Goal: Task Accomplishment & Management: Manage account settings

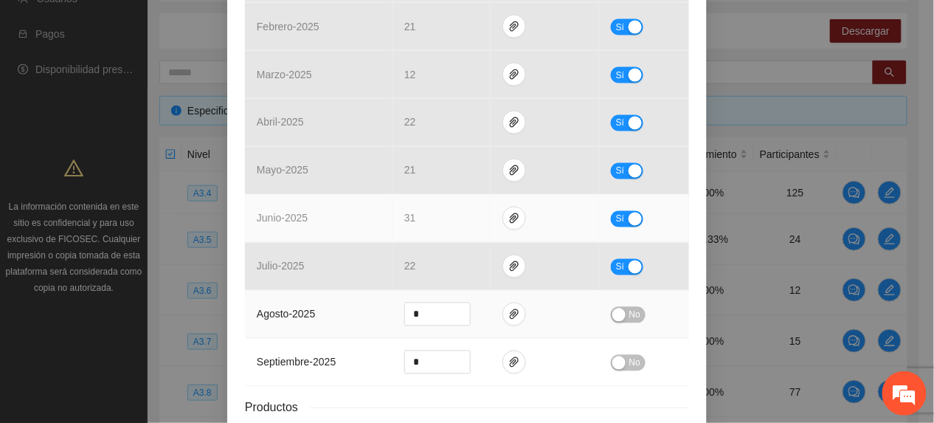
scroll to position [718, 0]
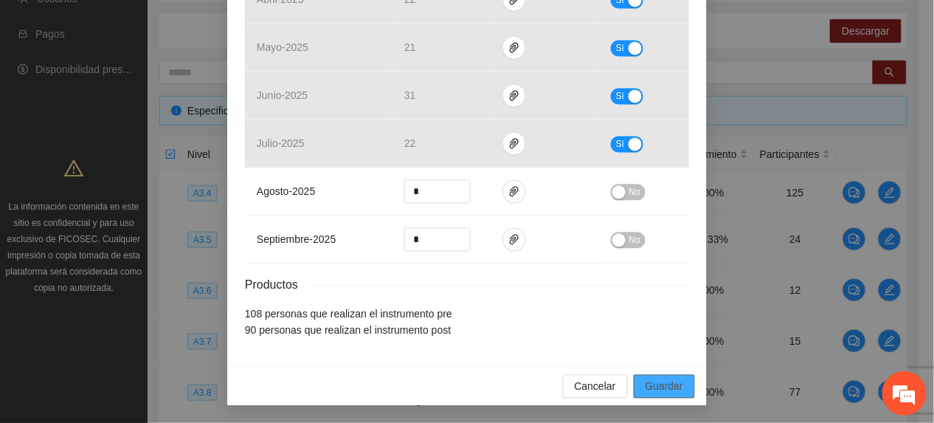
click at [659, 393] on span "Guardar" at bounding box center [665, 386] width 38 height 16
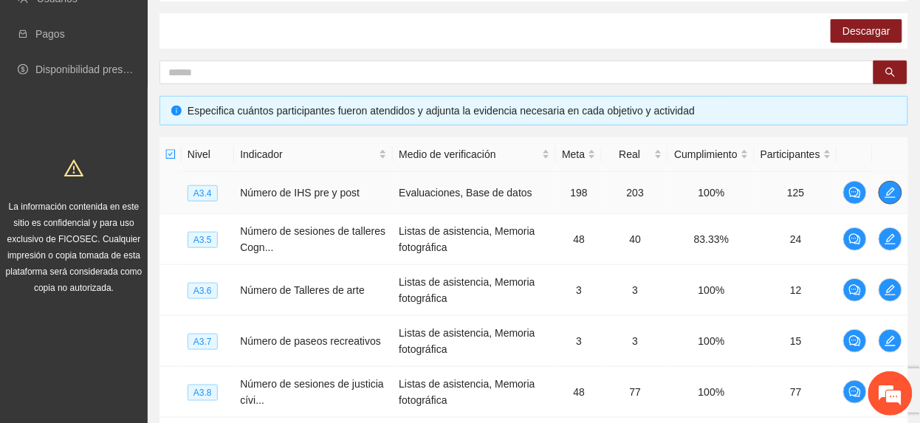
click at [880, 196] on span "edit" at bounding box center [890, 193] width 22 height 12
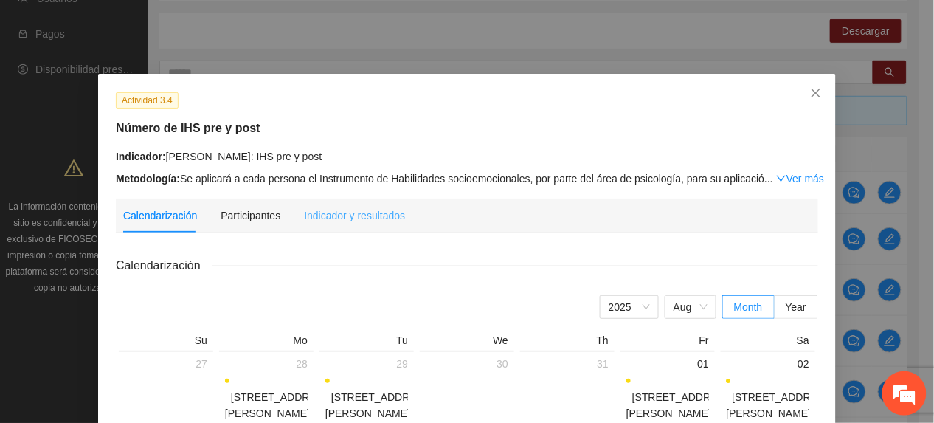
click at [316, 225] on div "Indicador y resultados" at bounding box center [354, 216] width 101 height 34
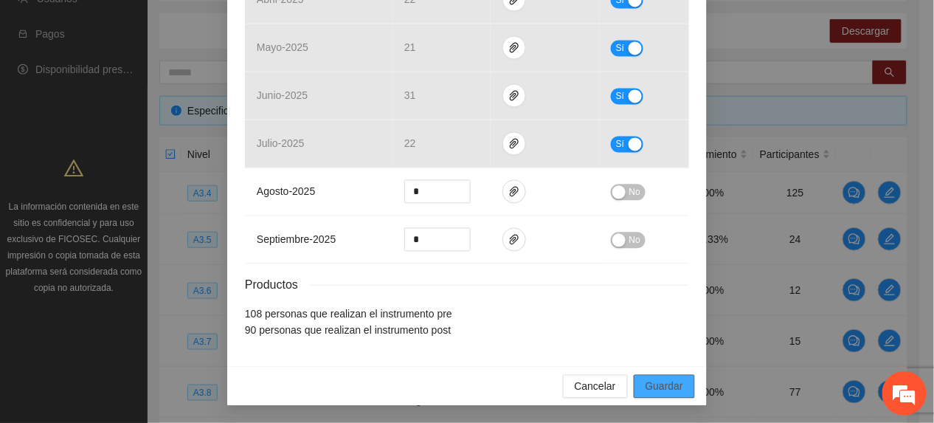
click at [649, 381] on span "Guardar" at bounding box center [665, 386] width 38 height 16
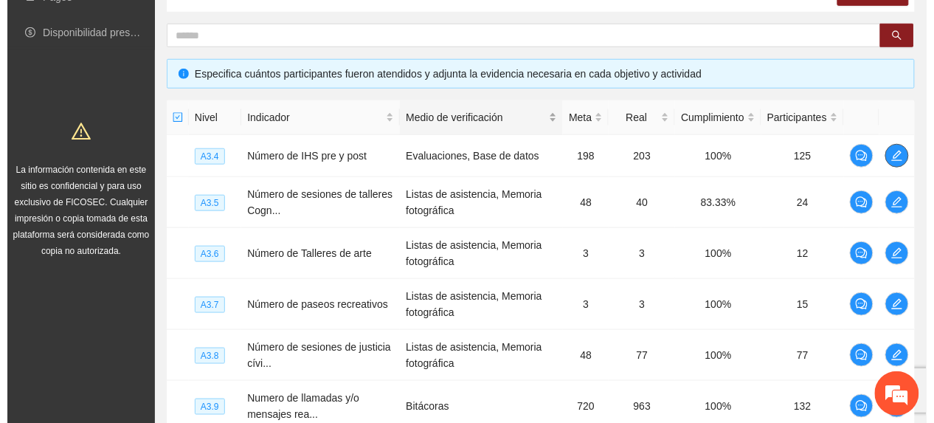
scroll to position [331, 0]
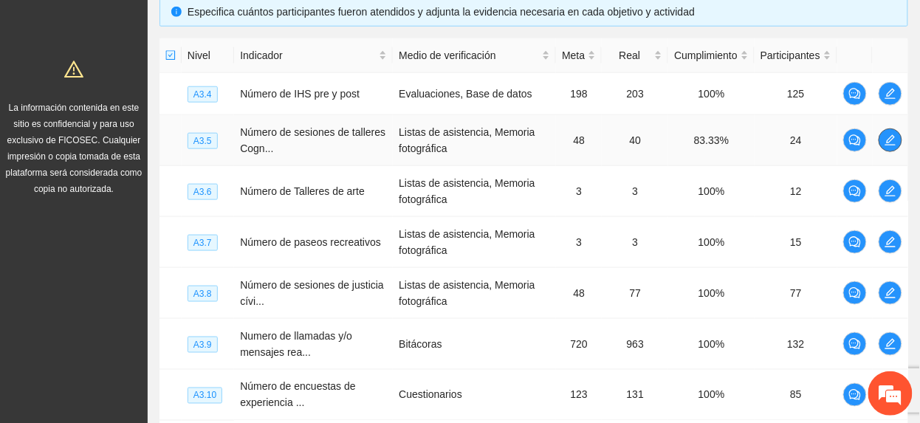
click at [886, 145] on icon "edit" at bounding box center [890, 140] width 10 height 10
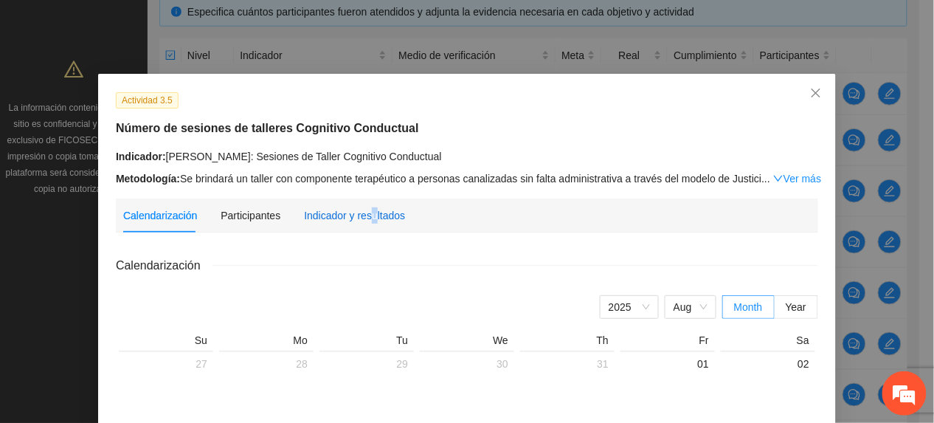
click at [364, 222] on div "Indicador y resultados" at bounding box center [354, 215] width 101 height 16
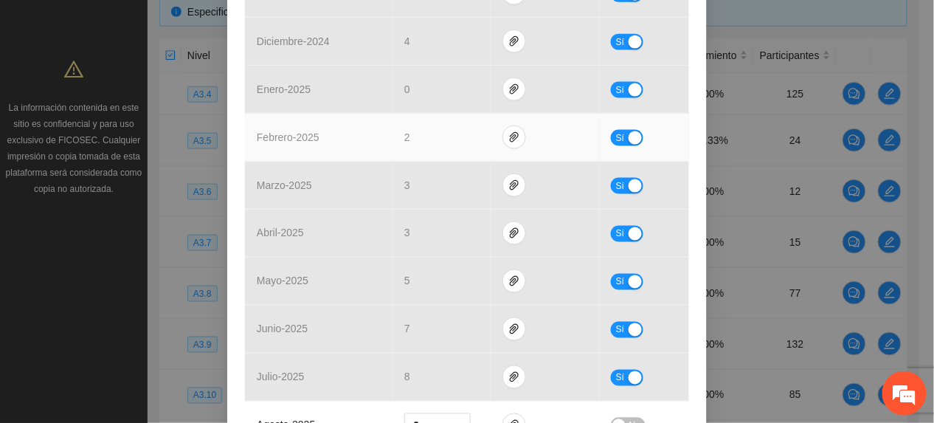
scroll to position [689, 0]
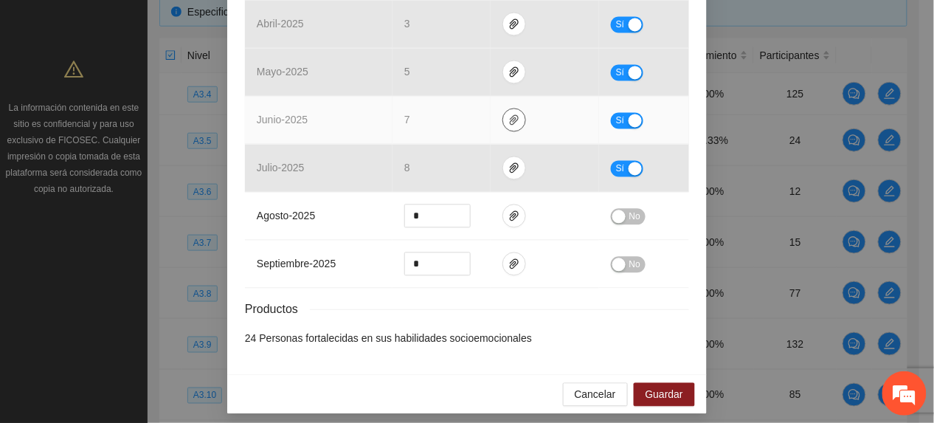
click at [503, 118] on button "button" at bounding box center [515, 120] width 24 height 24
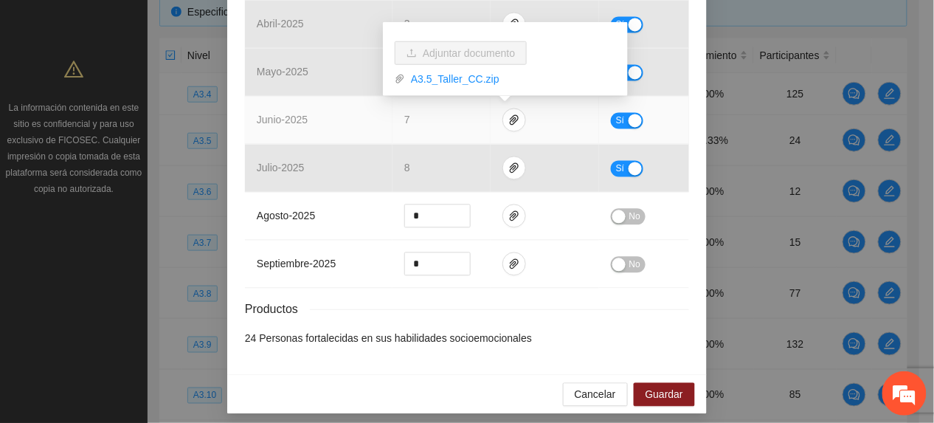
click at [437, 68] on div "A3.5_Taller_CC.zip" at bounding box center [505, 76] width 221 height 22
drag, startPoint x: 444, startPoint y: 80, endPoint x: 464, endPoint y: 113, distance: 38.1
click at [444, 81] on link "A3.5_Taller_CC.zip" at bounding box center [510, 79] width 211 height 16
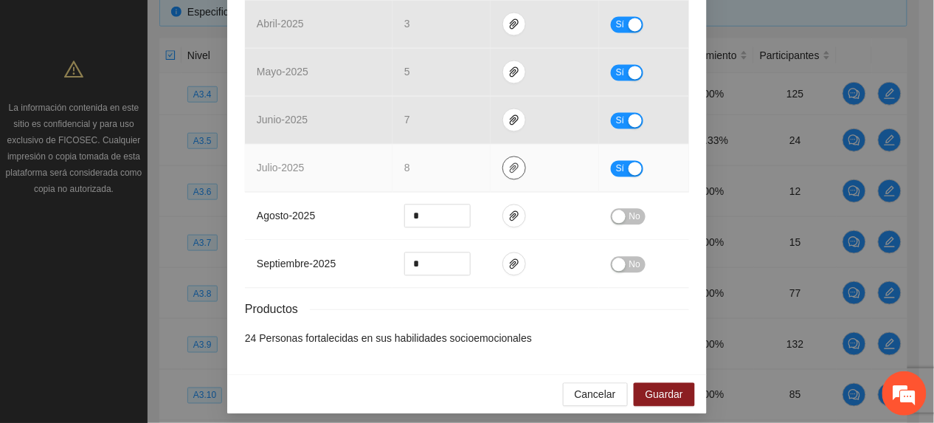
click at [506, 164] on button "button" at bounding box center [515, 168] width 24 height 24
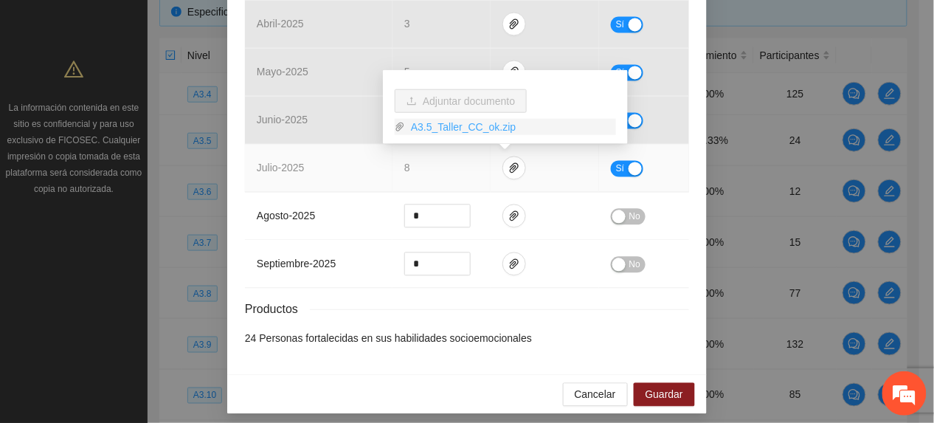
click at [449, 128] on link "A3.5_Taller_CC_ok.zip" at bounding box center [510, 127] width 211 height 16
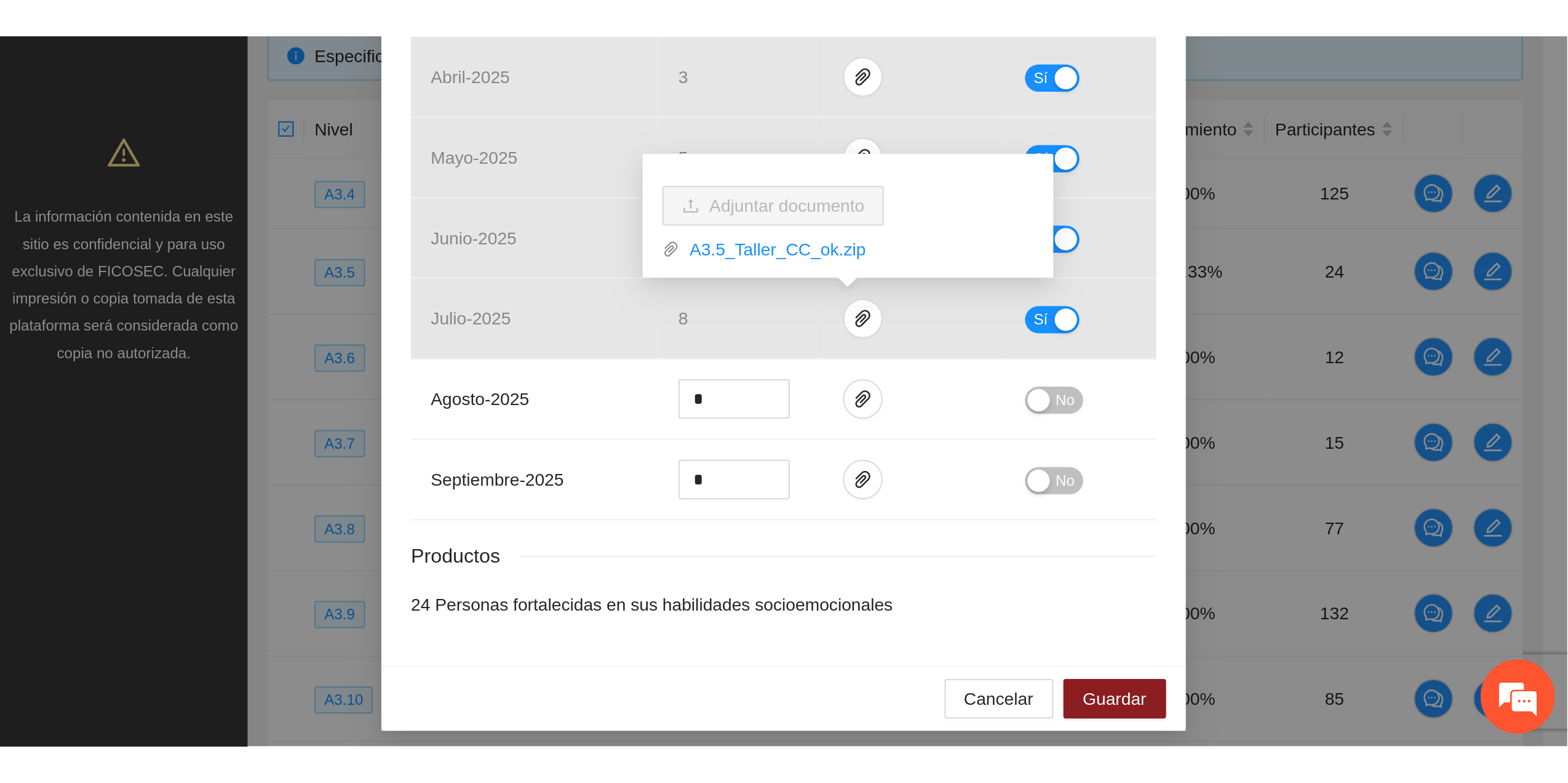
scroll to position [155, 0]
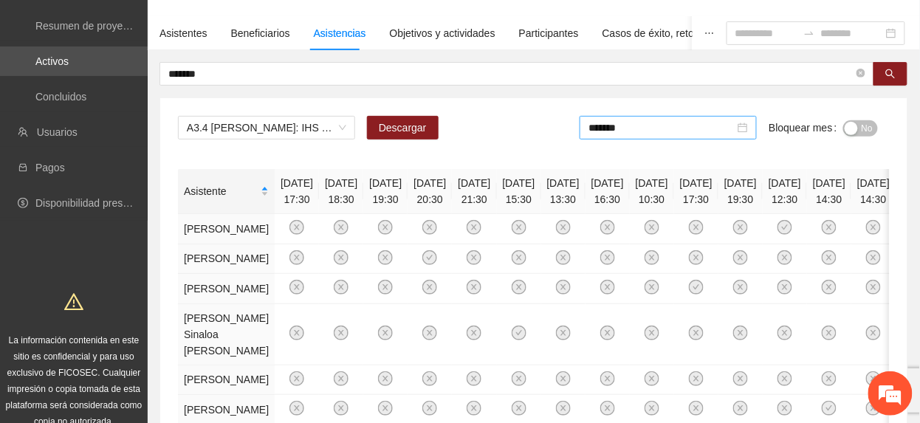
click at [662, 137] on div "*******" at bounding box center [667, 128] width 177 height 24
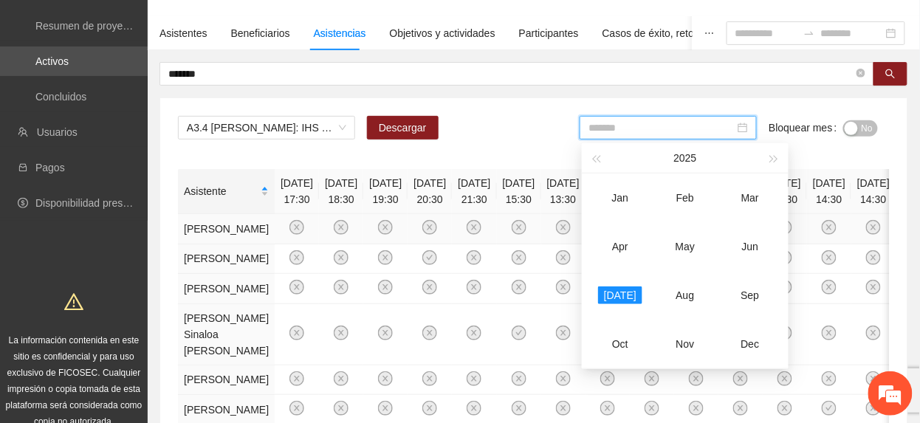
drag, startPoint x: 750, startPoint y: 252, endPoint x: 651, endPoint y: 255, distance: 98.9
click at [748, 252] on div "Jun" at bounding box center [750, 247] width 44 height 18
type input "*******"
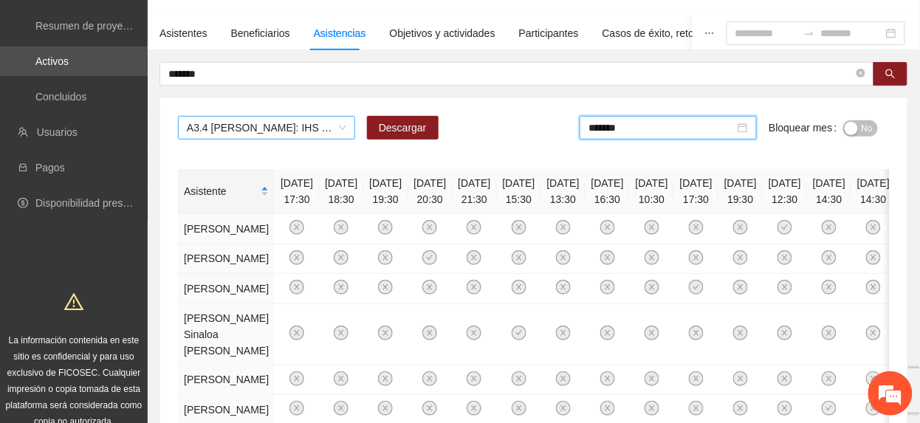
click at [326, 119] on span "A3.4 Cuauhtémoc: IHS pre y post" at bounding box center [266, 128] width 159 height 22
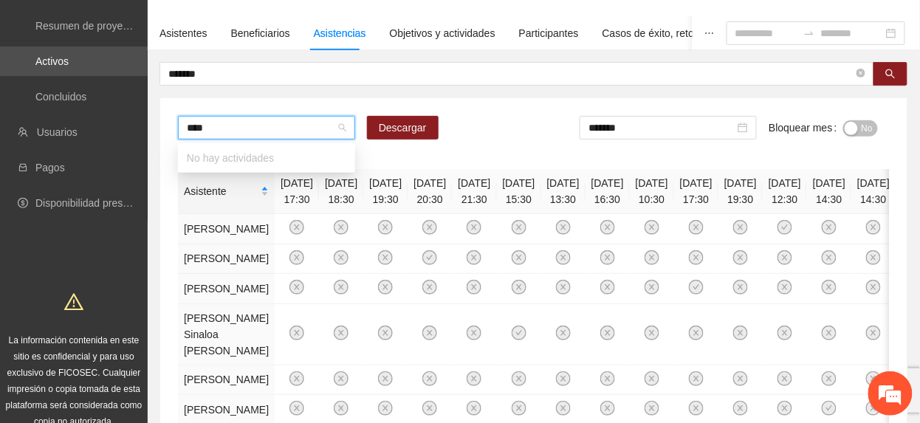
type input "***"
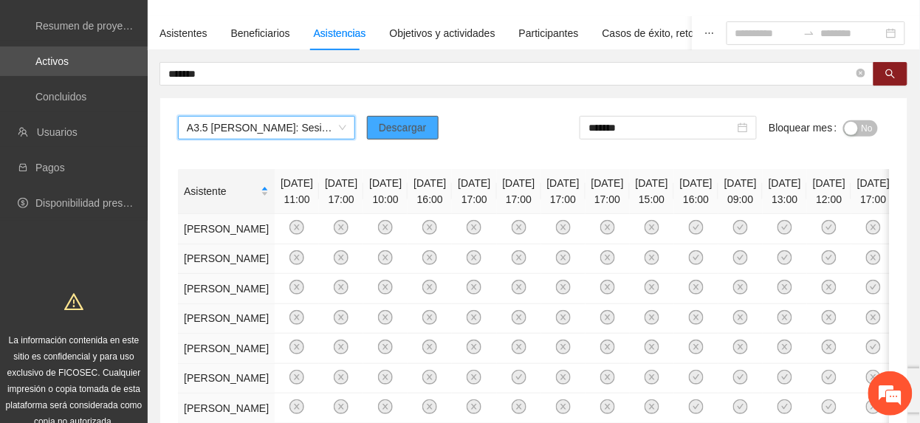
click at [396, 134] on span "Descargar" at bounding box center [403, 128] width 48 height 16
